Goal: Information Seeking & Learning: Find specific fact

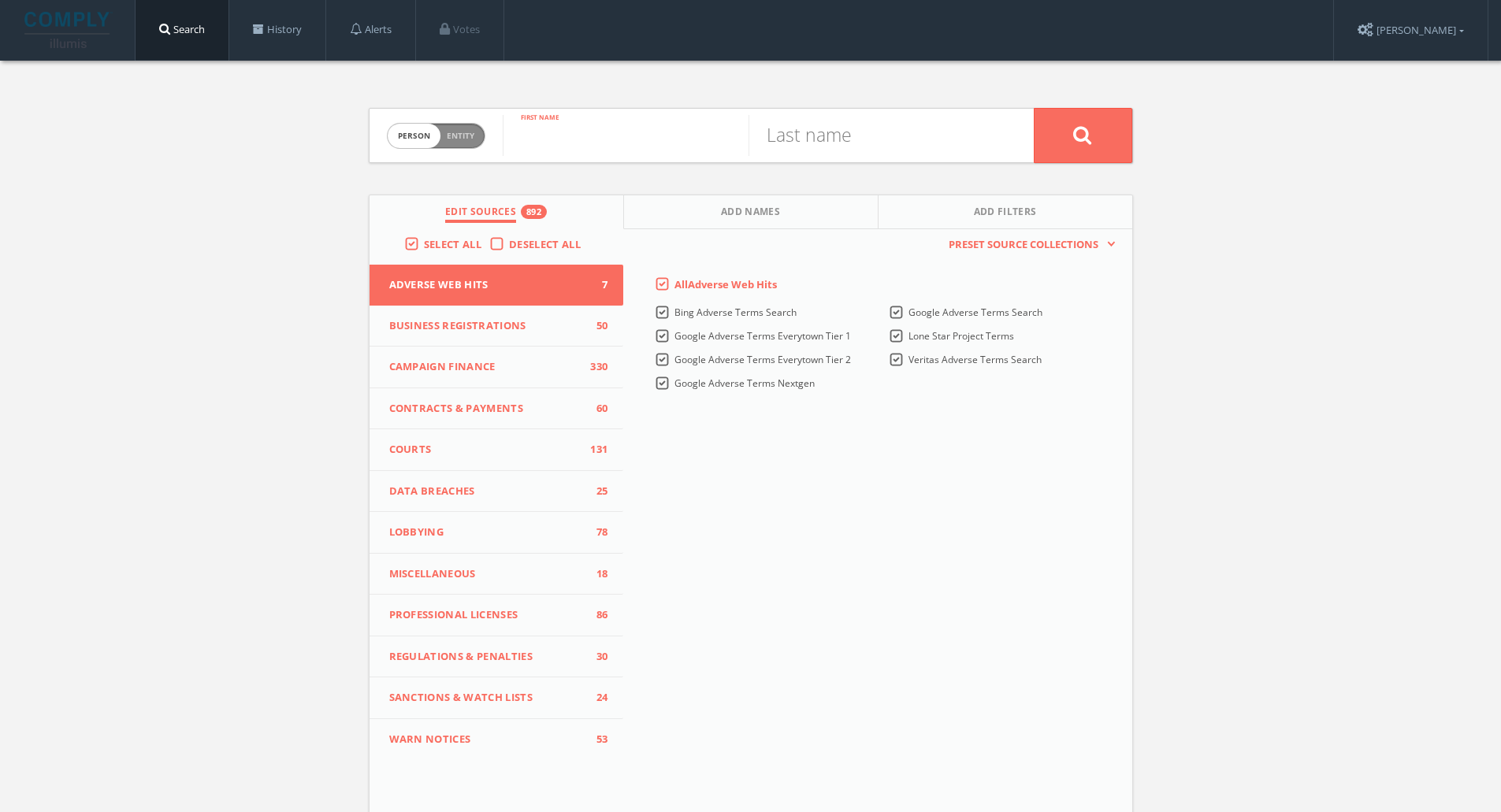
click at [650, 151] on input "text" at bounding box center [625, 135] width 246 height 41
type input "[PERSON_NAME]"
click at [1089, 151] on button at bounding box center [1083, 135] width 98 height 55
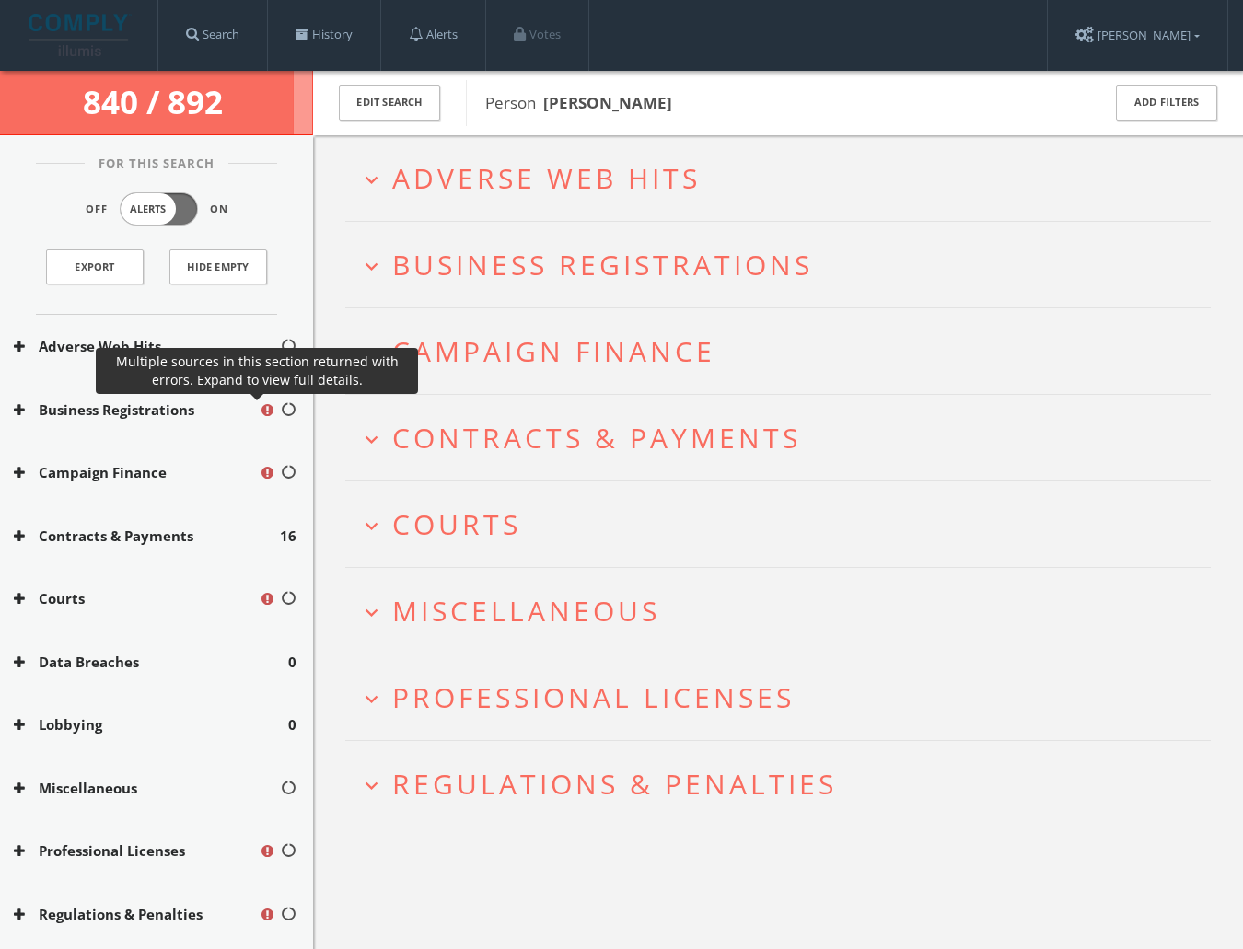
click at [261, 404] on icon at bounding box center [270, 411] width 18 height 17
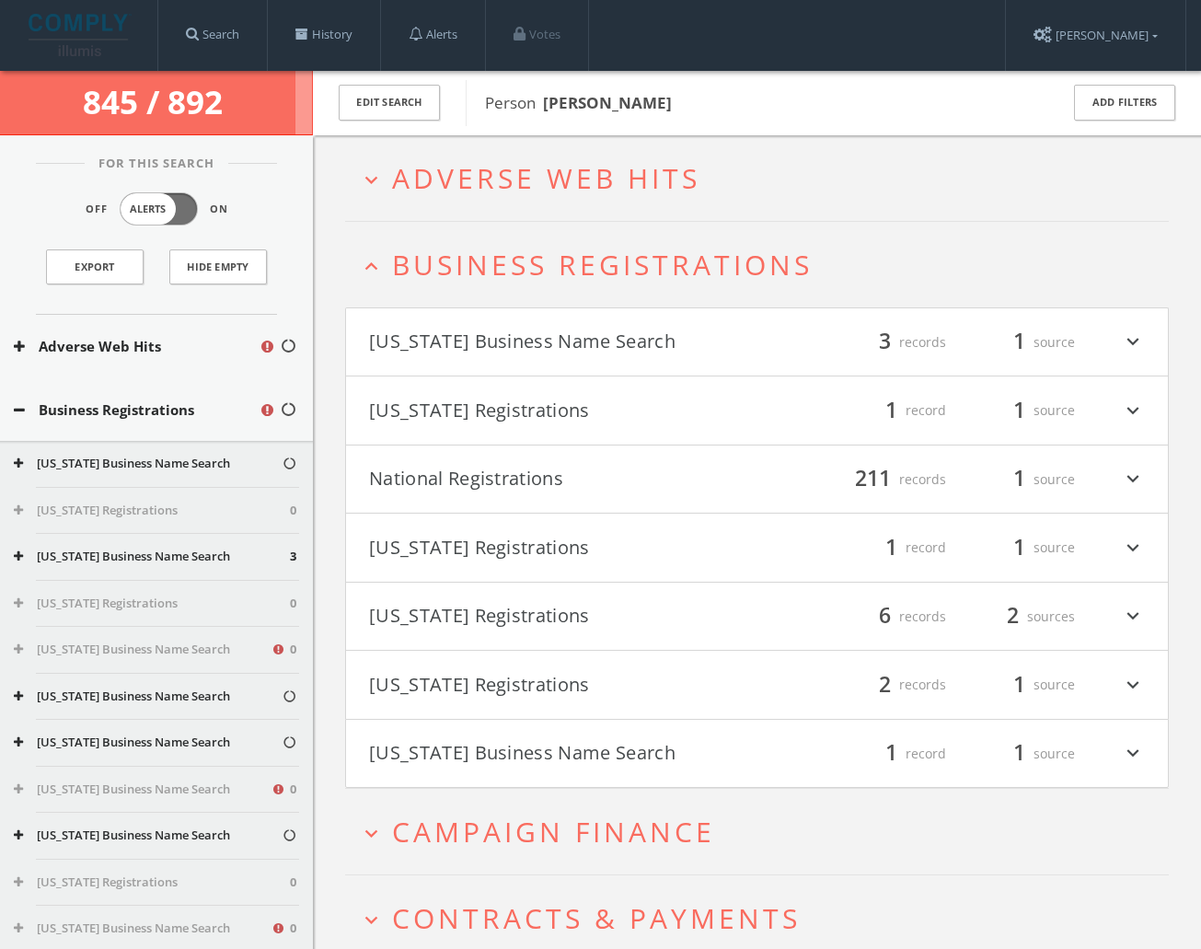
click at [224, 653] on button "[US_STATE] Business Name Search" at bounding box center [142, 650] width 257 height 18
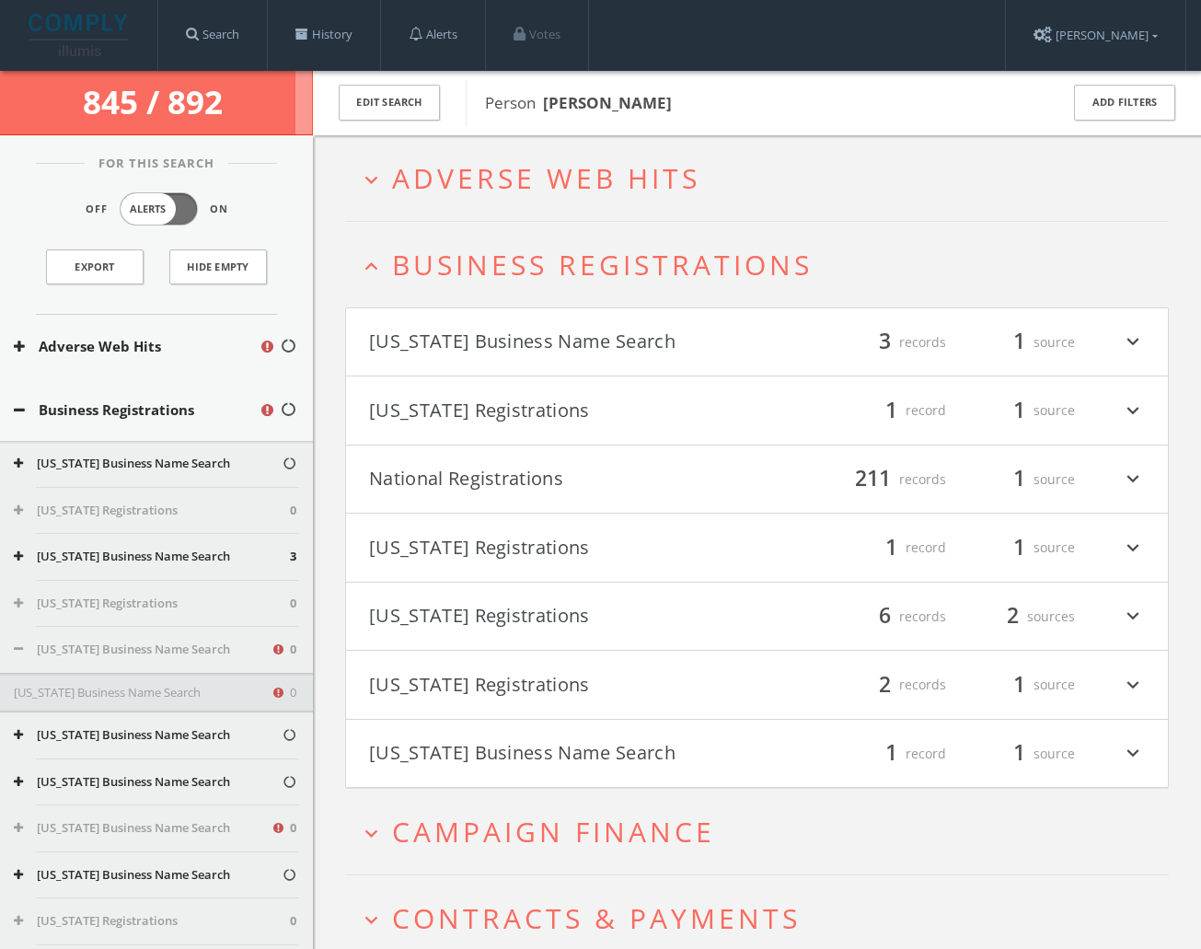
click at [224, 653] on button "[US_STATE] Business Name Search" at bounding box center [142, 650] width 257 height 18
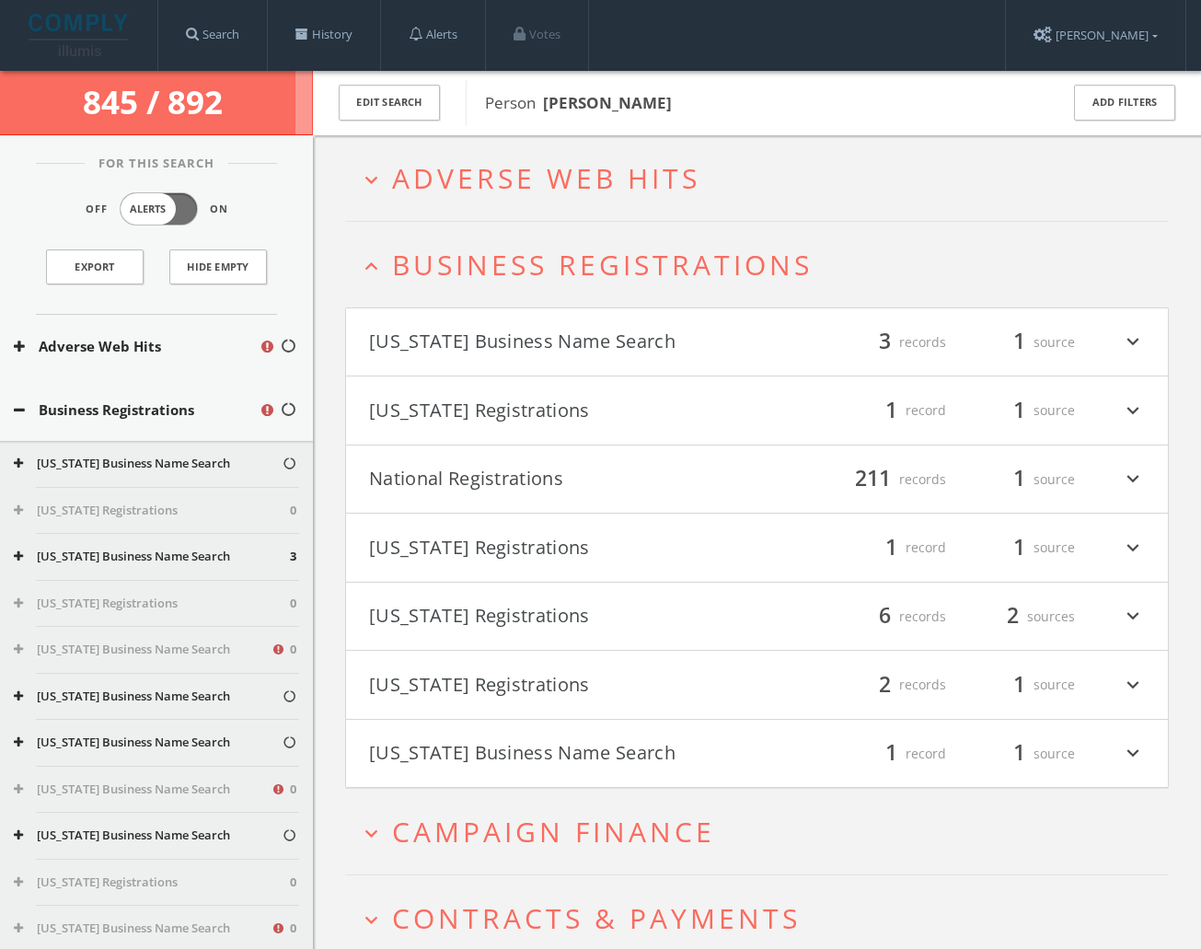
scroll to position [432, 0]
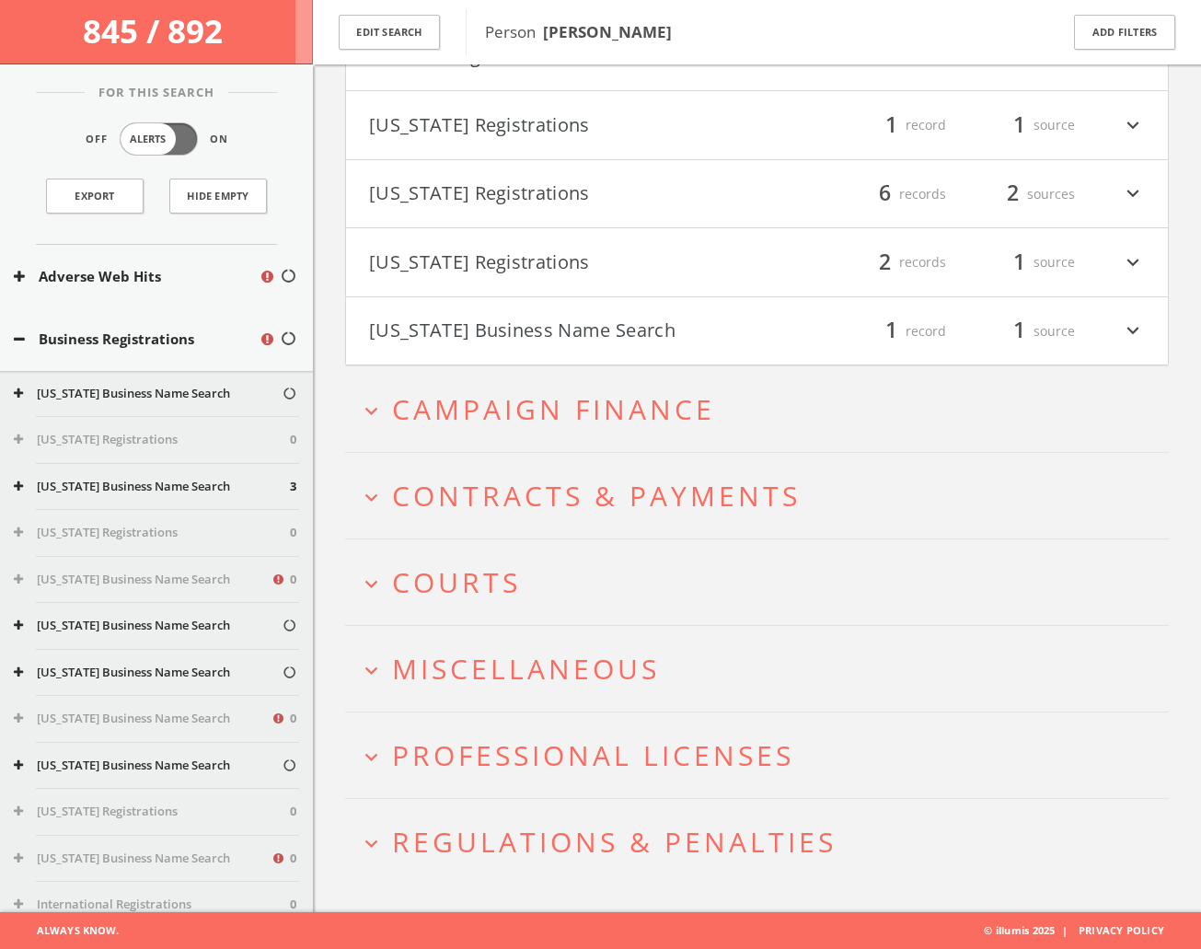
click at [21, 583] on icon at bounding box center [18, 579] width 9 height 12
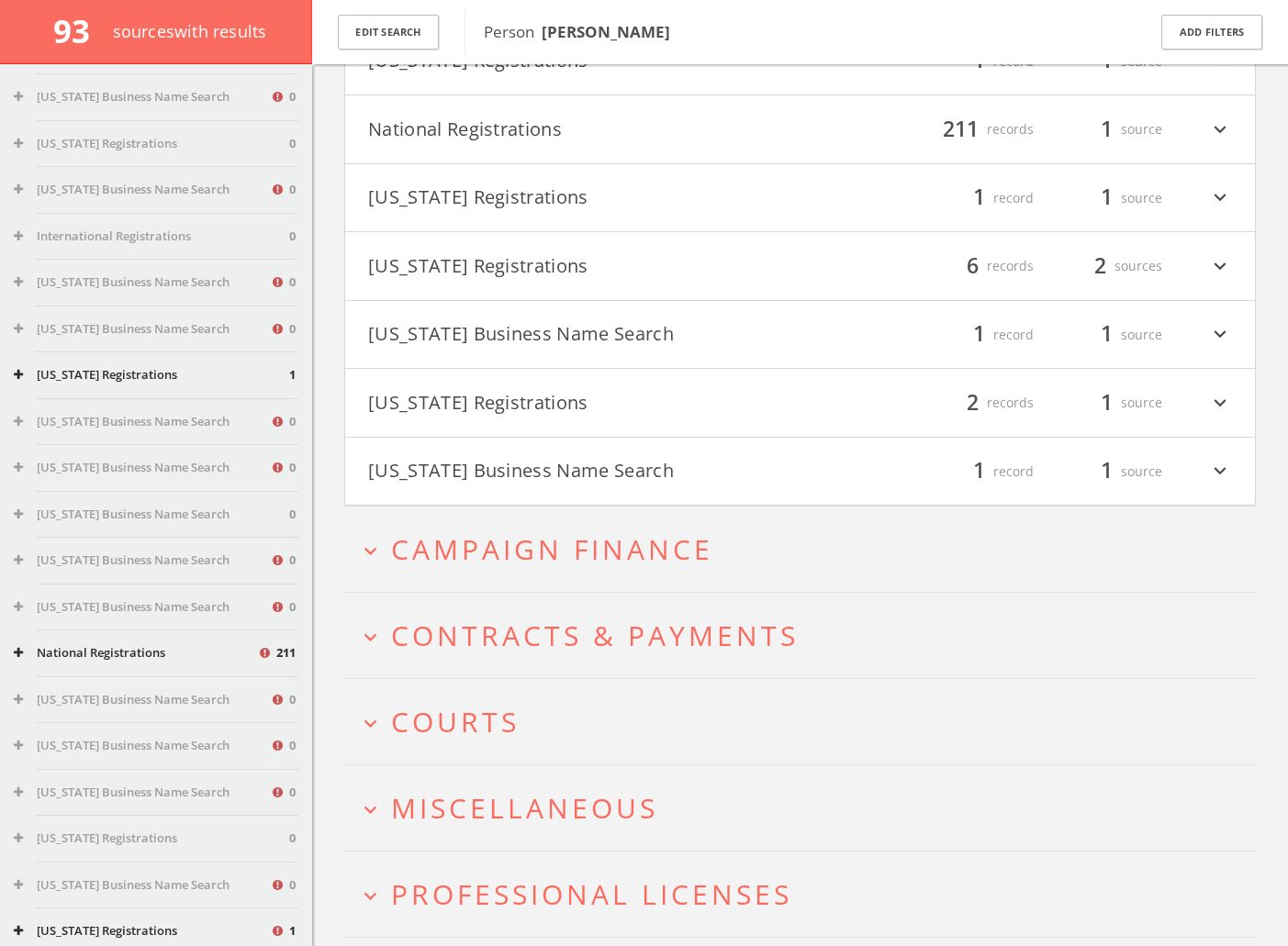
scroll to position [0, 0]
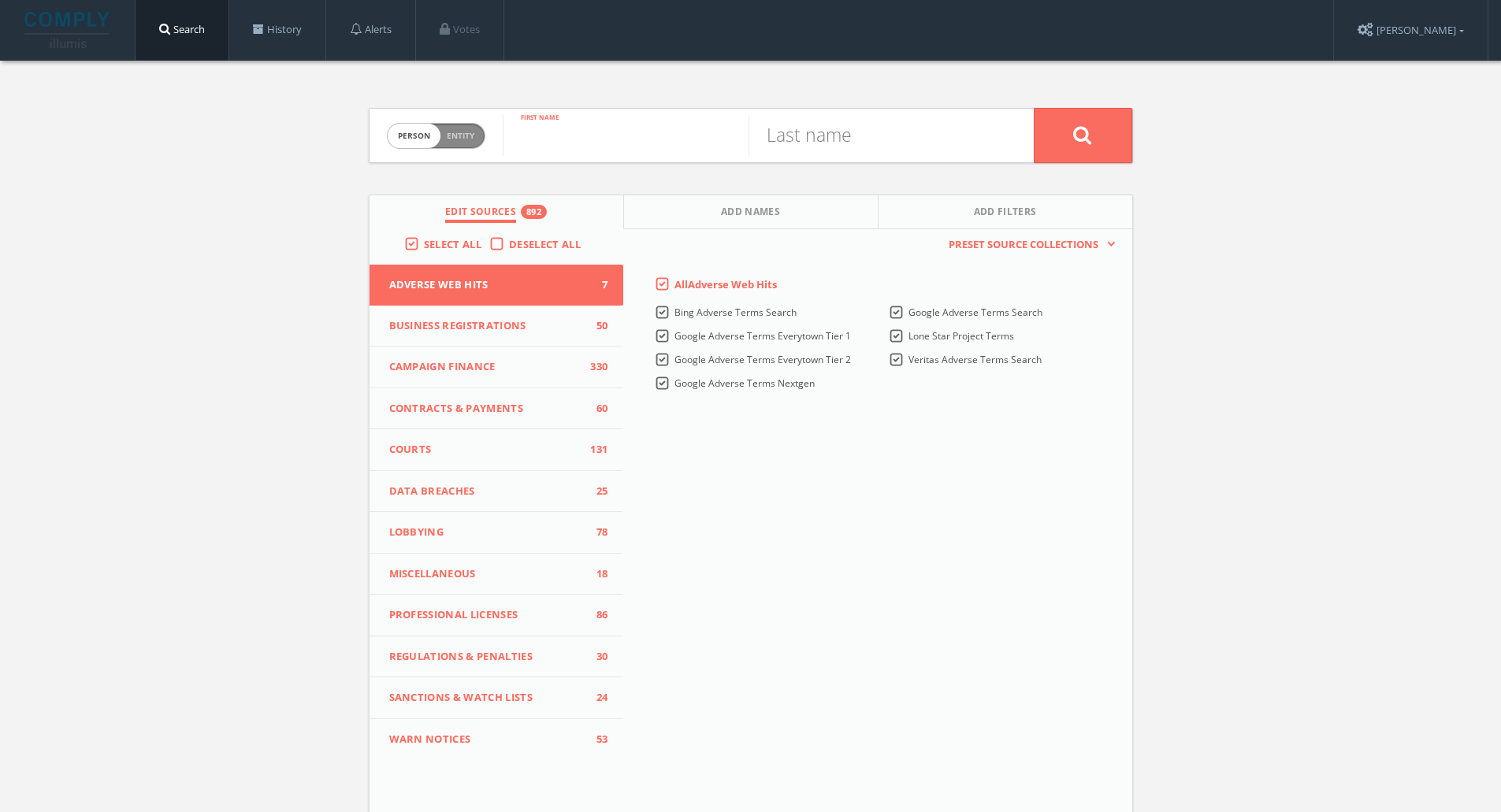
click at [639, 145] on input "text" at bounding box center [625, 135] width 246 height 41
type input "Bill"
type input "Gates"
click at [1034, 108] on button at bounding box center [1083, 135] width 98 height 55
